Goal: Information Seeking & Learning: Check status

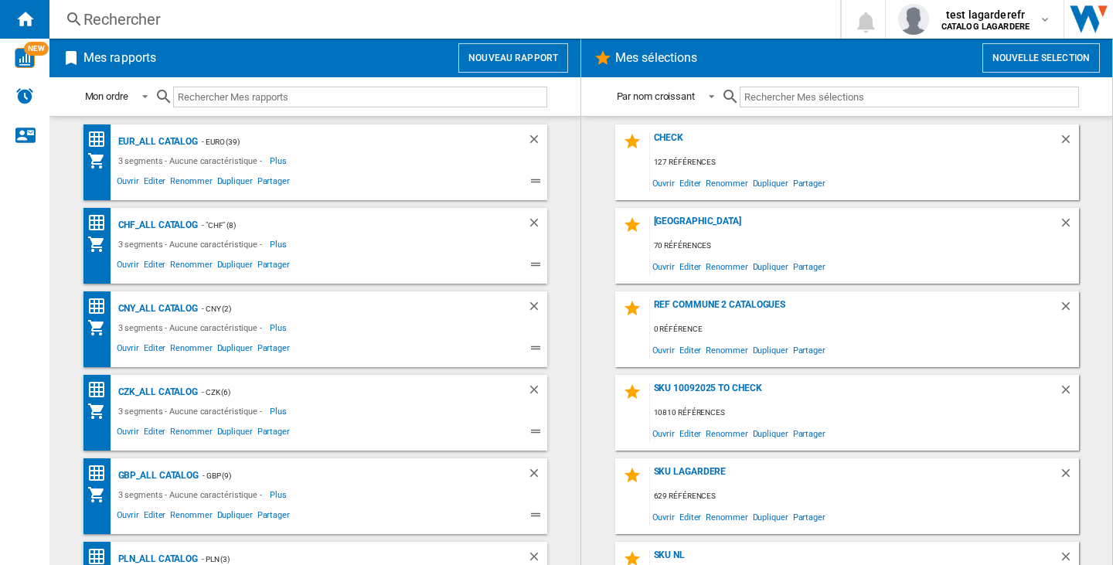
click at [129, 20] on div "Rechercher" at bounding box center [441, 20] width 717 height 22
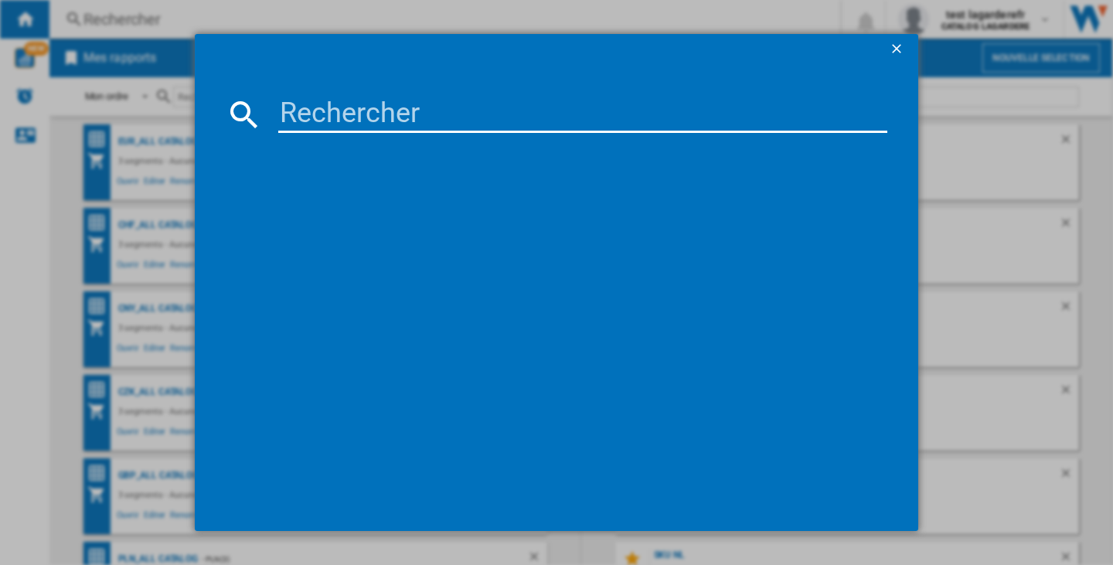
click at [331, 108] on input at bounding box center [582, 114] width 609 height 37
paste input "[PERSON_NAME] [PERSON_NAME] ETERNITY EAU DE PARFUM SPRAY 100 ML"
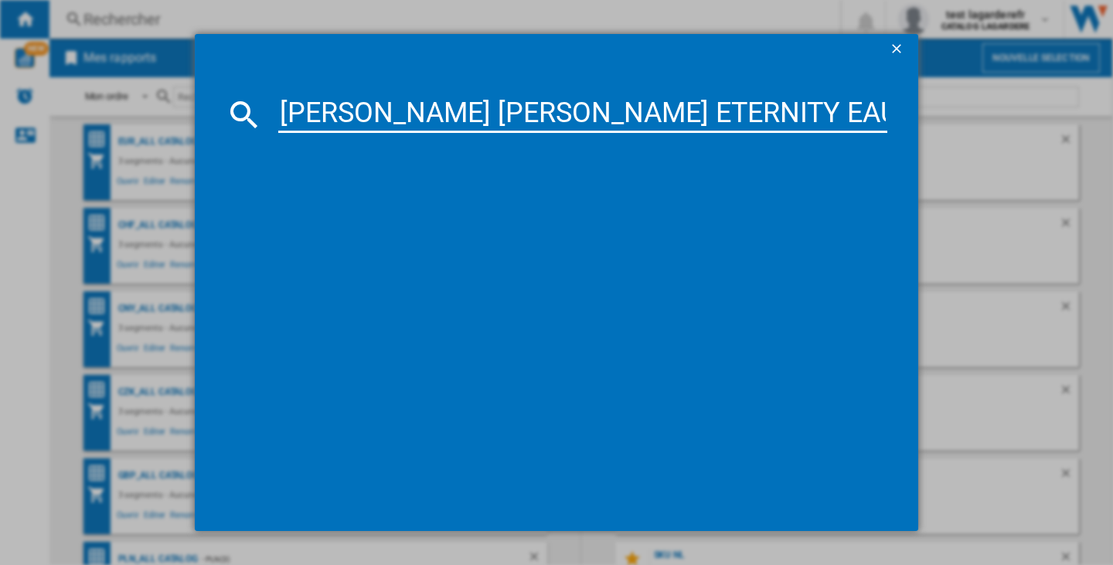
scroll to position [0, 118]
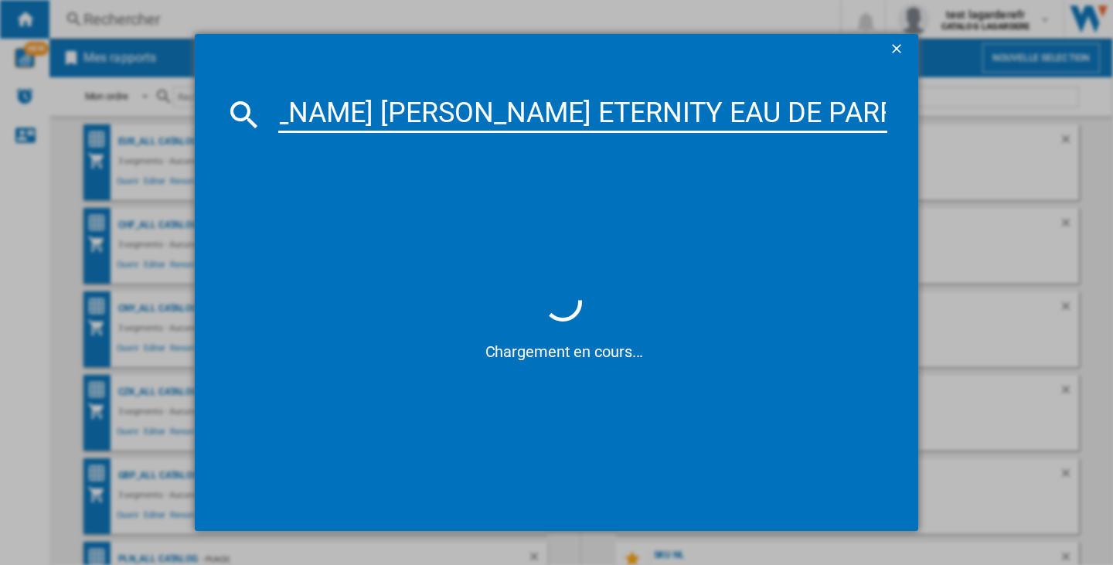
type input "[PERSON_NAME] [PERSON_NAME] ETERNITY EAU DE PARFUM SPRAY 100 ML"
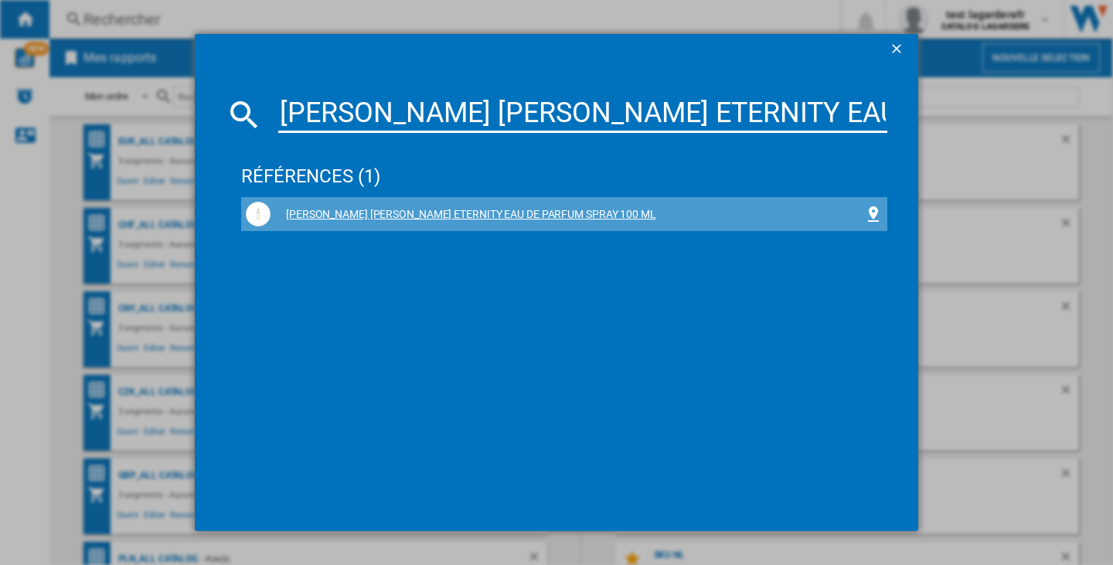
click at [490, 206] on div "[PERSON_NAME] [PERSON_NAME] ETERNITY EAU DE PARFUM SPRAY 100 ML" at bounding box center [564, 214] width 637 height 25
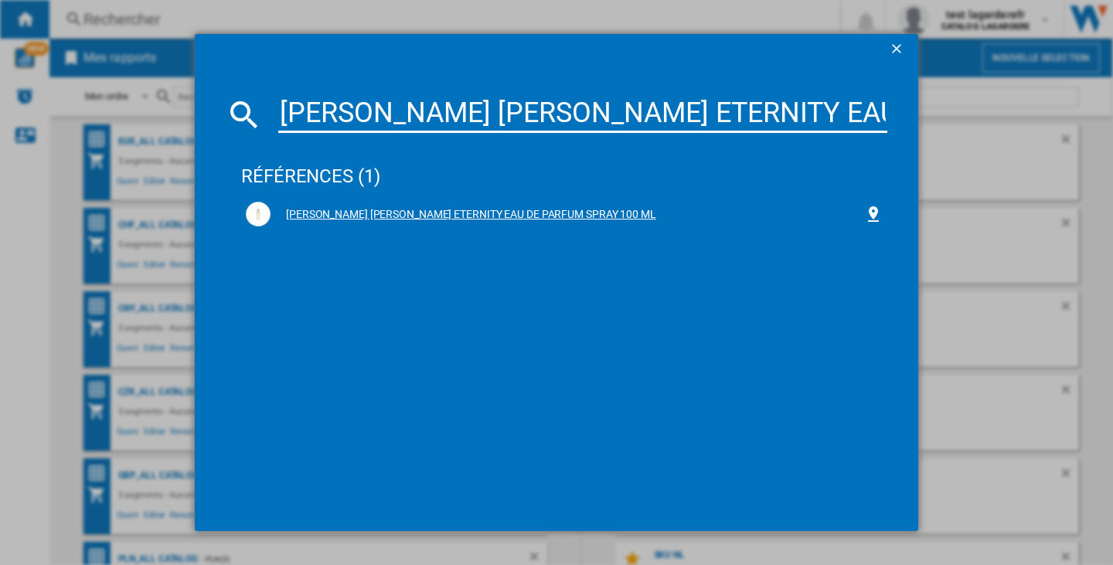
click at [422, 220] on div "[PERSON_NAME] [PERSON_NAME] ETERNITY EAU DE PARFUM SPRAY 100 ML" at bounding box center [568, 214] width 594 height 15
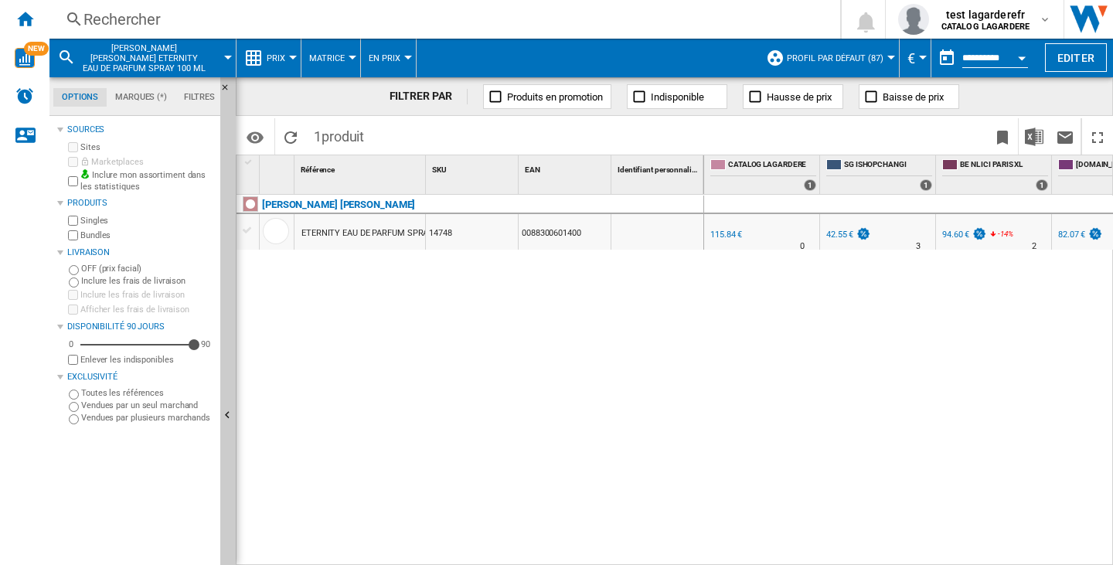
click at [293, 54] on md-menu "Prix Prix Matrice des prix Classement des prix Analyses Base 100 Références com…" at bounding box center [269, 58] width 65 height 39
click at [289, 59] on div at bounding box center [293, 58] width 8 height 4
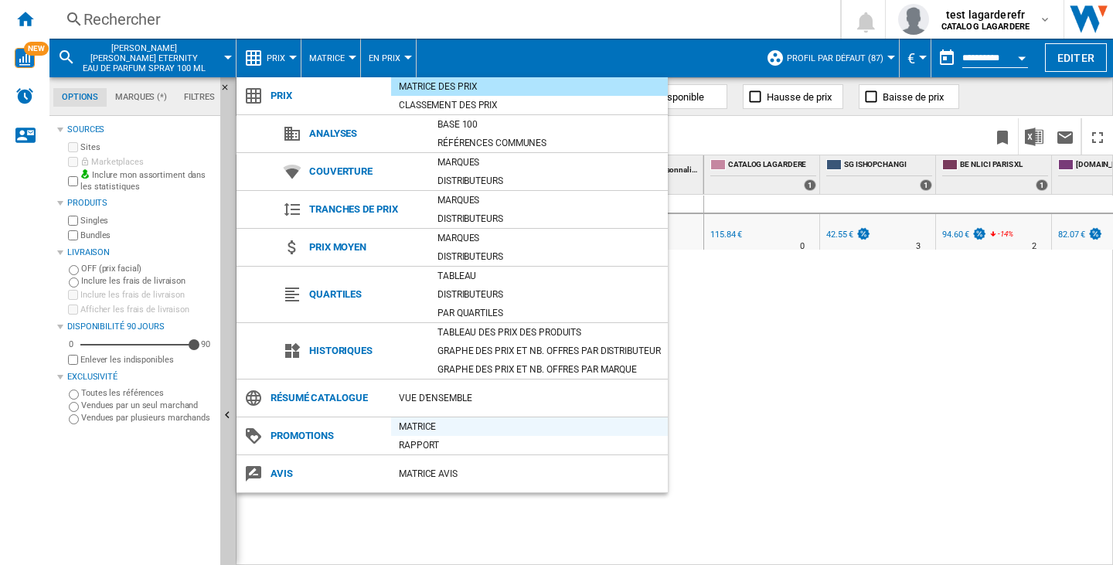
click at [404, 430] on div "Matrice" at bounding box center [529, 426] width 277 height 15
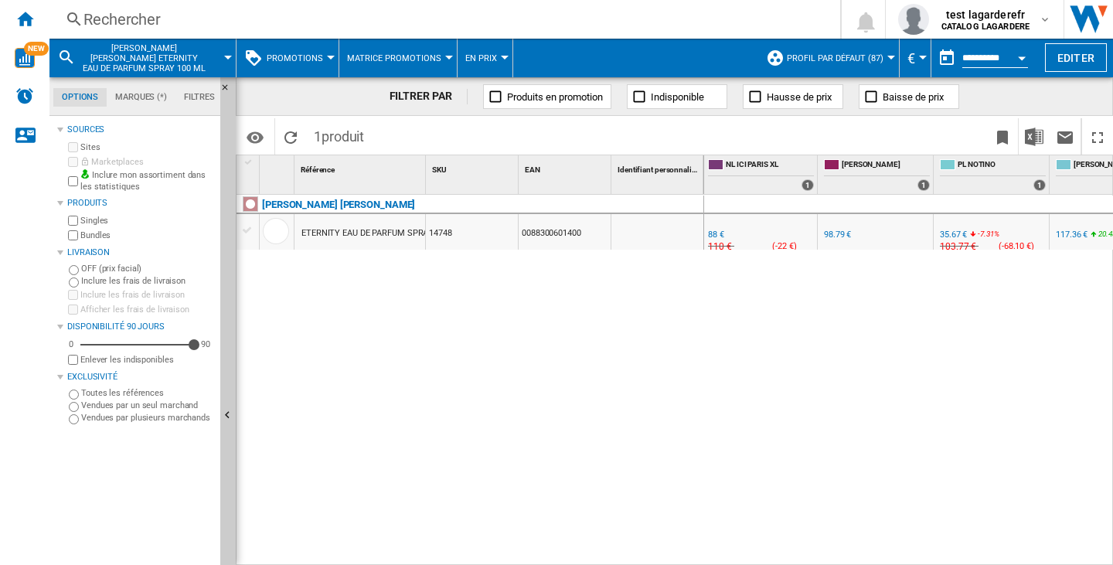
scroll to position [0, 3655]
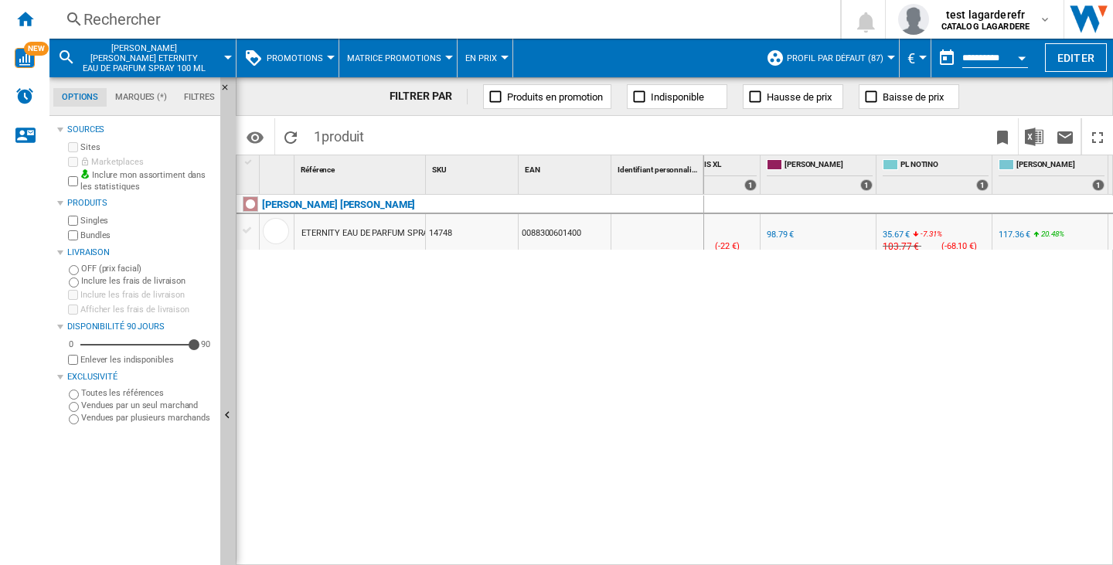
click at [919, 56] on div "Currency" at bounding box center [923, 58] width 8 height 4
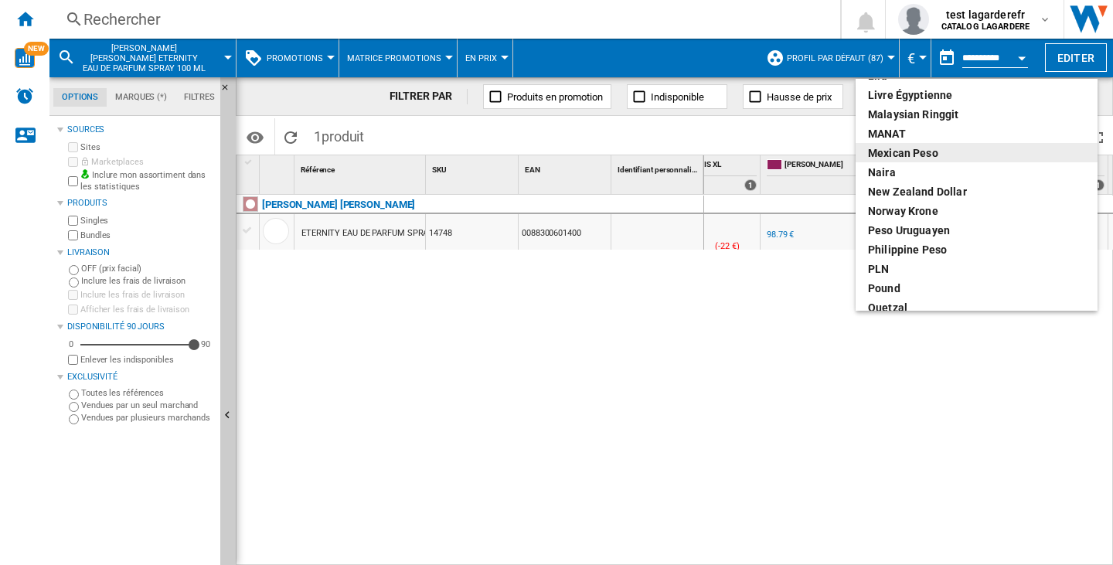
scroll to position [464, 0]
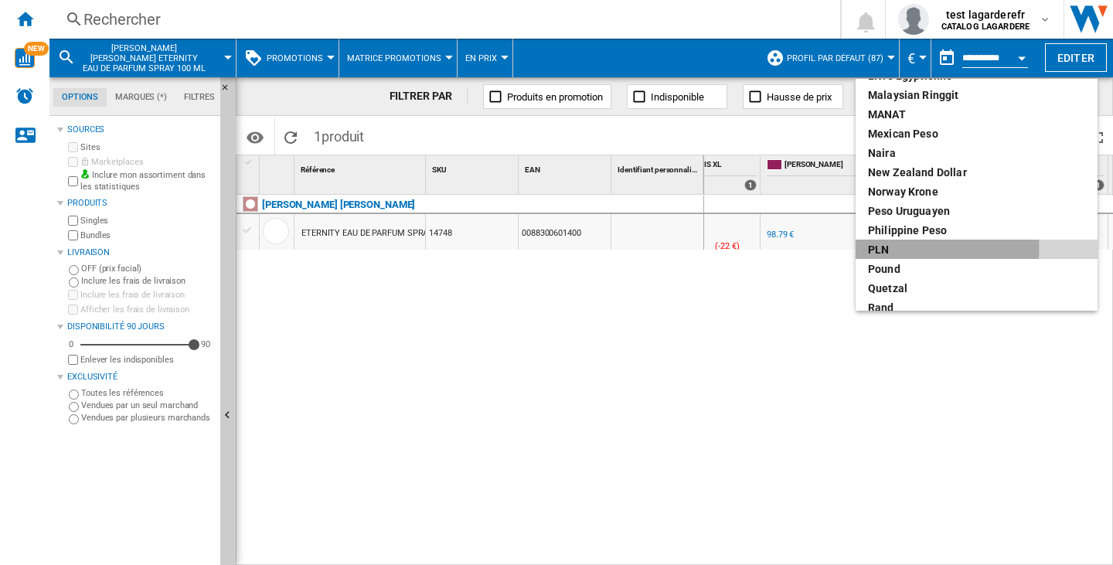
click at [901, 248] on div "PLN" at bounding box center [976, 249] width 217 height 15
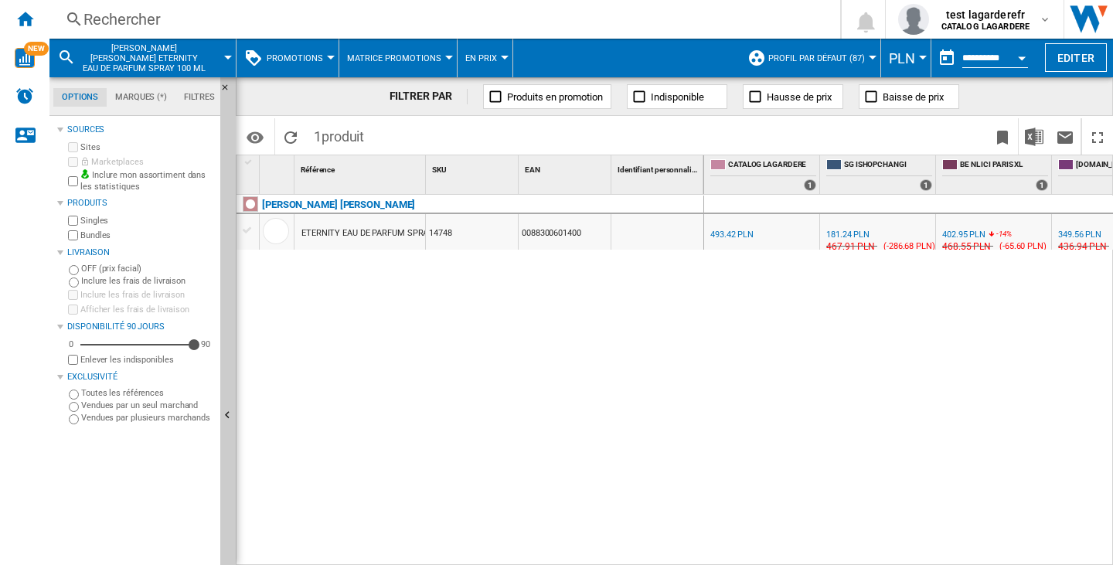
click at [919, 59] on div "Currency" at bounding box center [923, 58] width 8 height 4
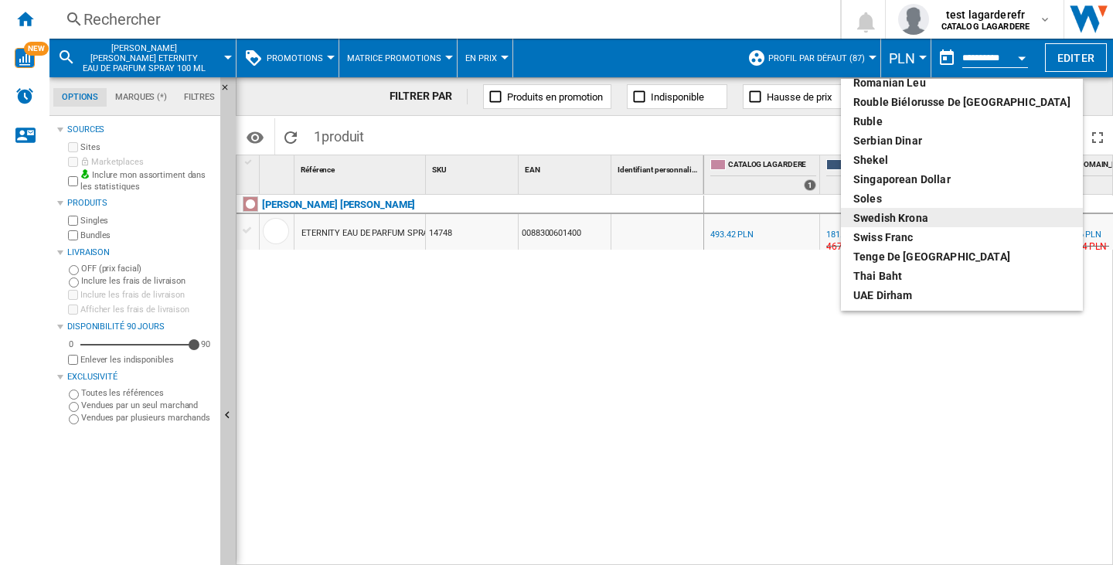
scroll to position [824, 0]
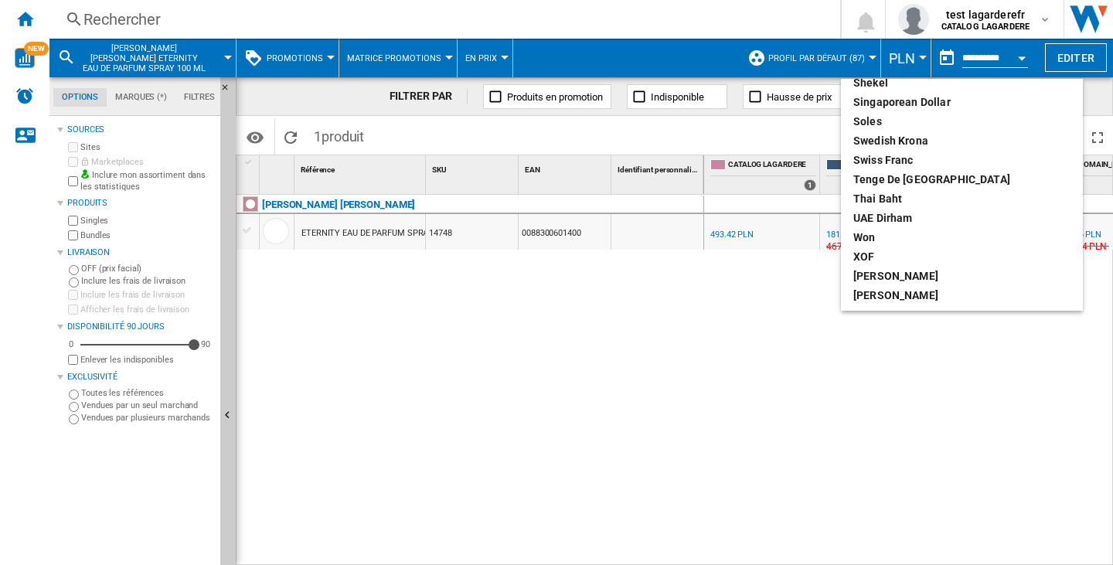
click at [970, 380] on md-backdrop at bounding box center [556, 282] width 1113 height 565
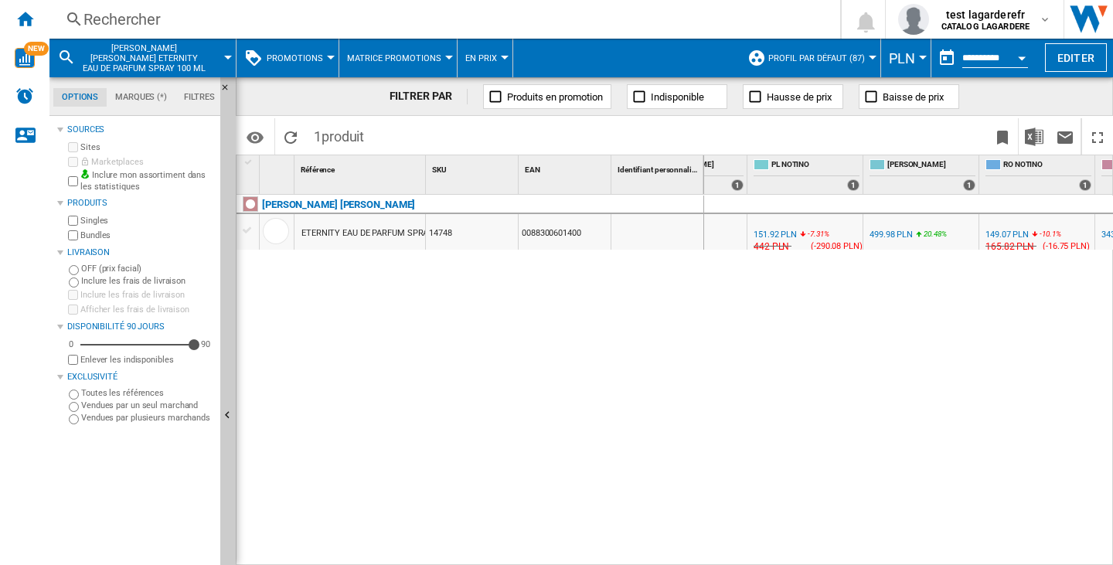
scroll to position [0, 3614]
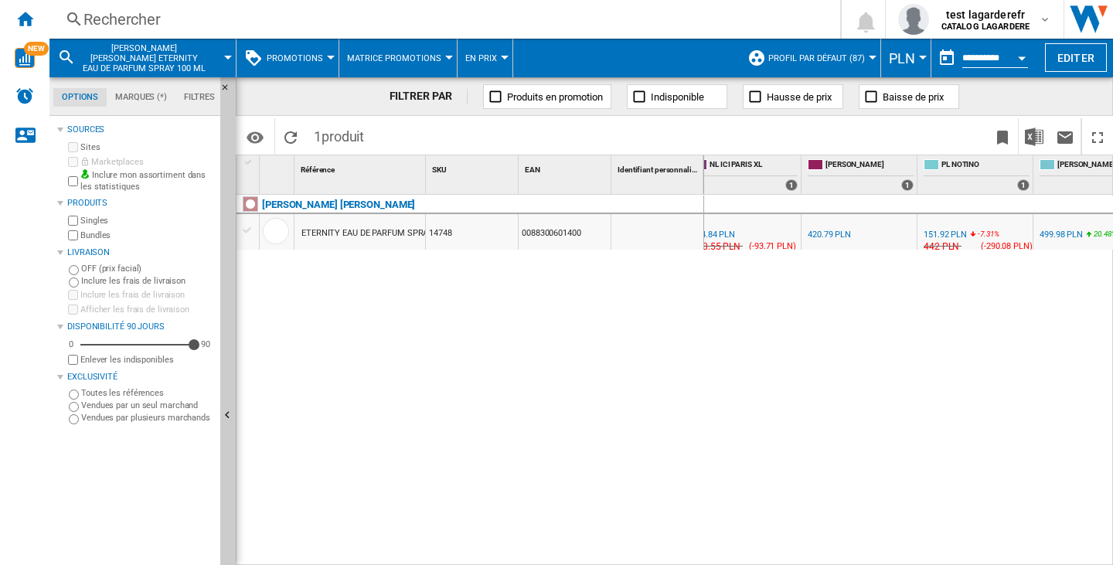
click at [134, 12] on div "Rechercher" at bounding box center [441, 20] width 717 height 22
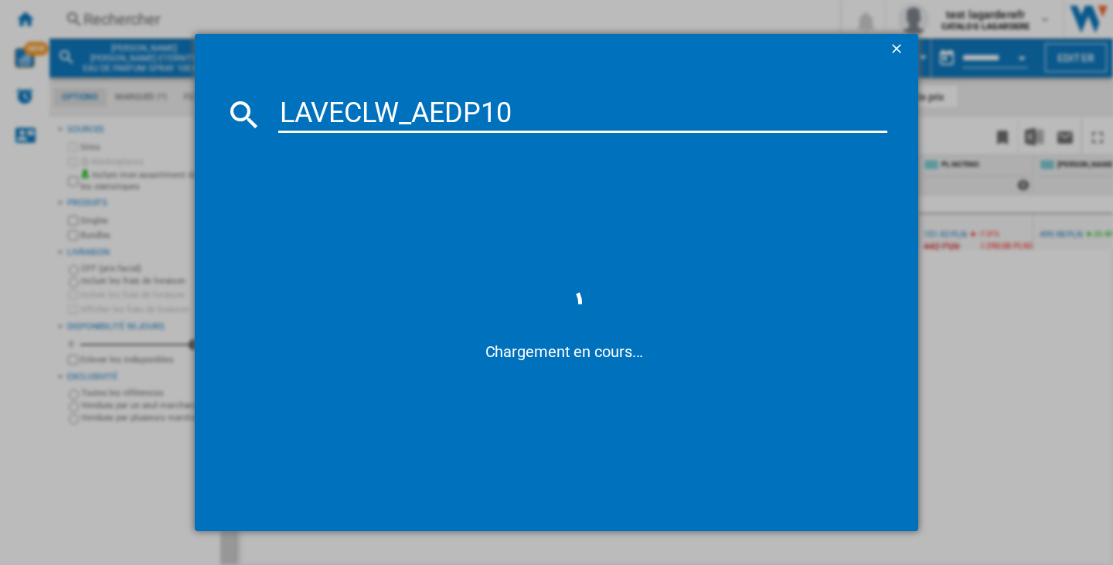
drag, startPoint x: 441, startPoint y: 111, endPoint x: 277, endPoint y: 111, distance: 163.9
click at [277, 111] on div "LAVECLW_AEDP10" at bounding box center [557, 114] width 662 height 37
paste input "NVIN ECLAT DARPEGE EAU DE PARFUM 100 ML"
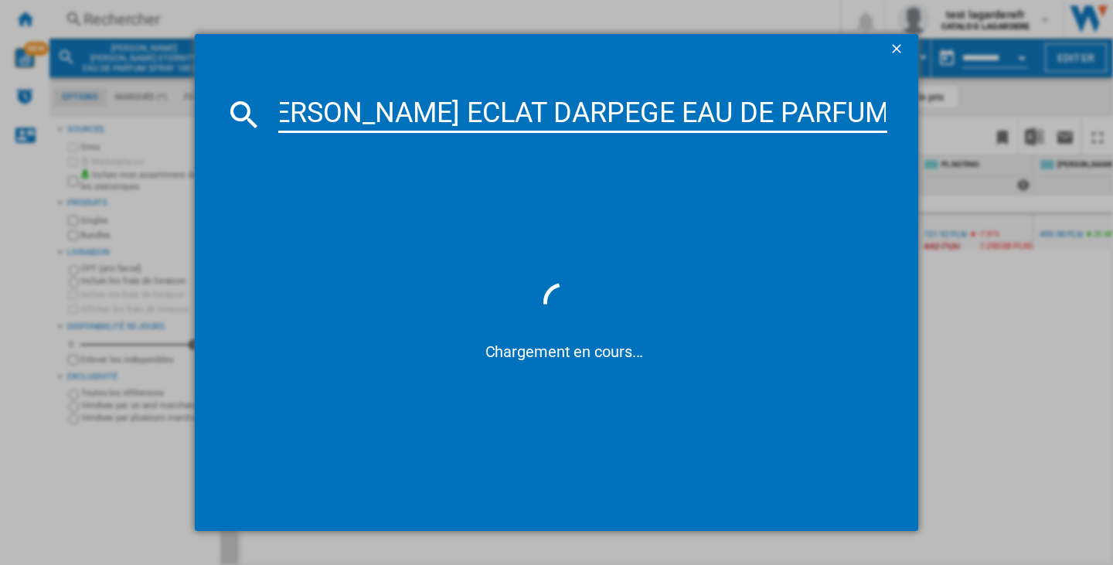
scroll to position [0, 25]
type input "[PERSON_NAME] ECLAT DARPEGE EAU DE PARFUM 100 ML"
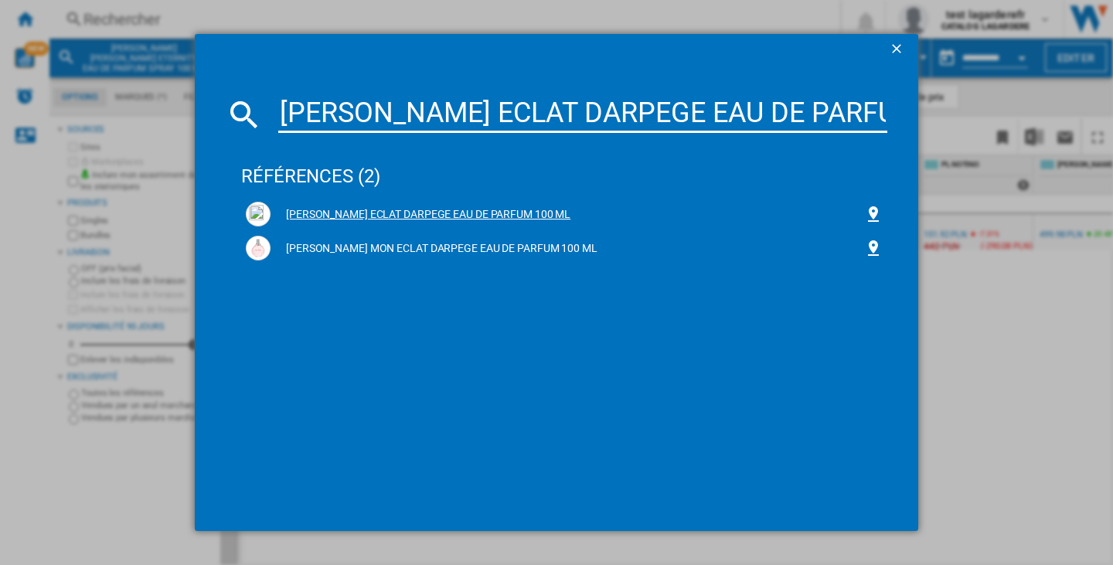
click at [378, 214] on div "[PERSON_NAME] ECLAT DARPEGE EAU DE PARFUM 100 ML" at bounding box center [568, 214] width 594 height 15
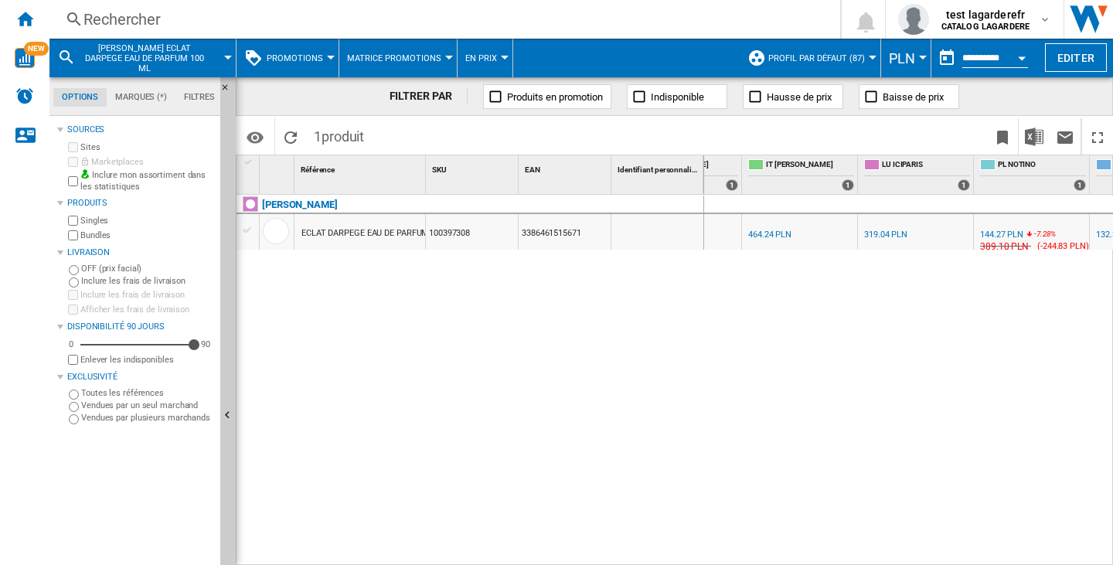
scroll to position [0, 1284]
